Goal: Transaction & Acquisition: Purchase product/service

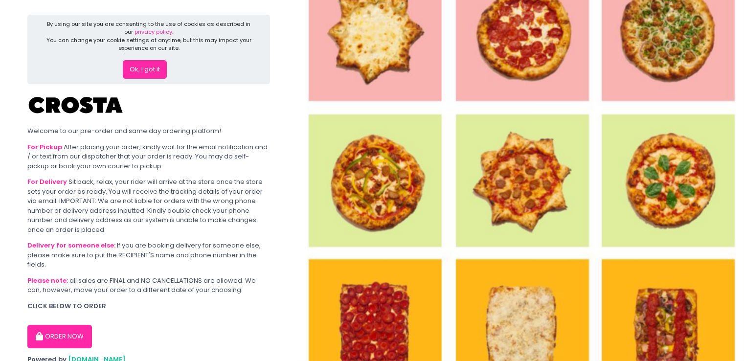
click at [149, 72] on button "Ok, I got it" at bounding box center [145, 69] width 44 height 19
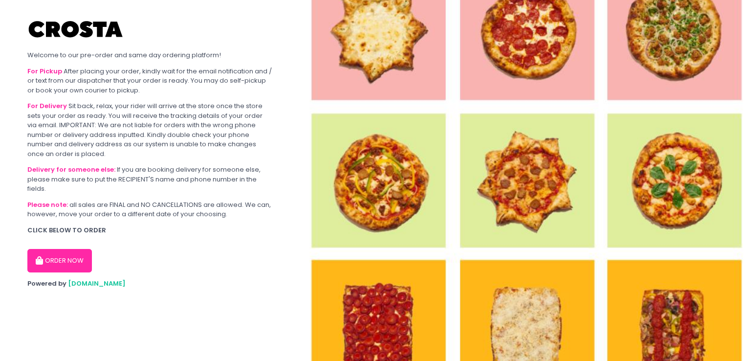
click at [80, 261] on button "ORDER NOW" at bounding box center [59, 260] width 65 height 23
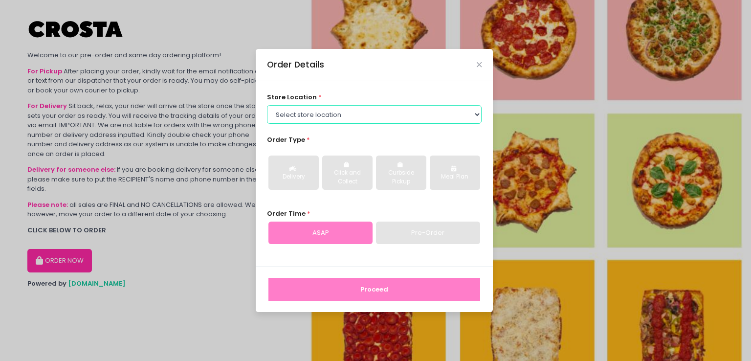
click at [479, 118] on select "Select store location Crosta Pizza - [PERSON_NAME] Crosta Pizza - [GEOGRAPHIC_D…" at bounding box center [374, 114] width 215 height 19
select select "65090bae48156caed44a5eb4"
click at [267, 105] on select "Select store location Crosta Pizza - [PERSON_NAME] Crosta Pizza - [GEOGRAPHIC_D…" at bounding box center [374, 114] width 215 height 19
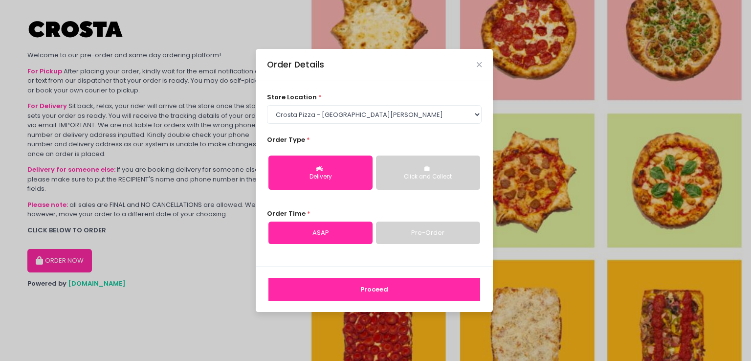
click at [328, 180] on div "Delivery" at bounding box center [320, 177] width 90 height 9
click at [351, 284] on button "Proceed" at bounding box center [374, 289] width 212 height 23
